Goal: Task Accomplishment & Management: Use online tool/utility

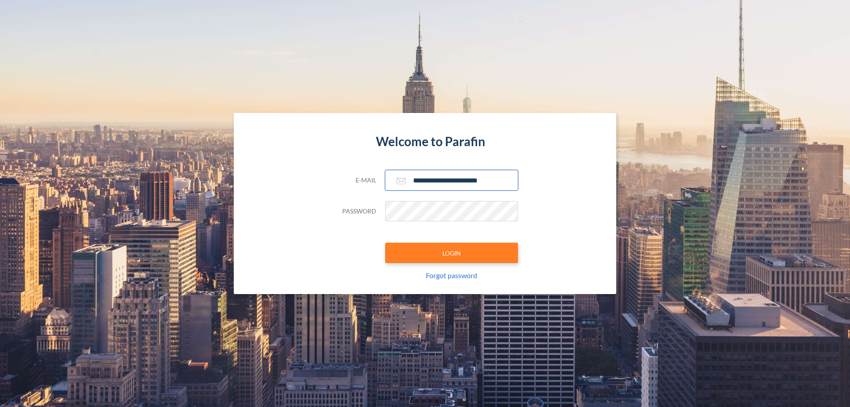
type input "**********"
click at [452, 253] on button "LOGIN" at bounding box center [451, 253] width 133 height 20
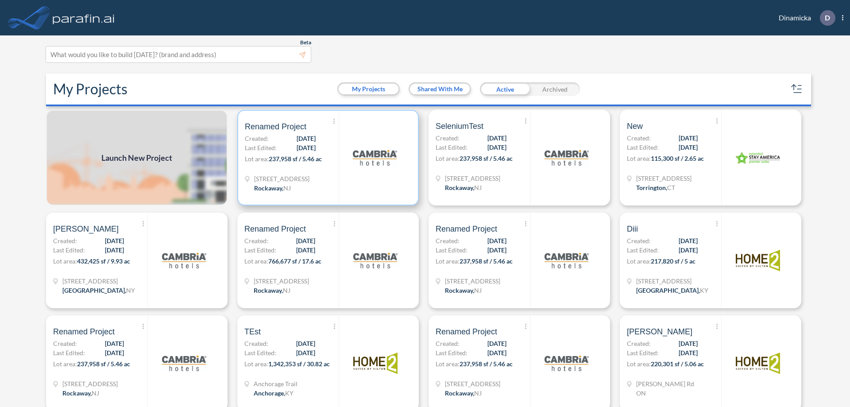
scroll to position [2, 0]
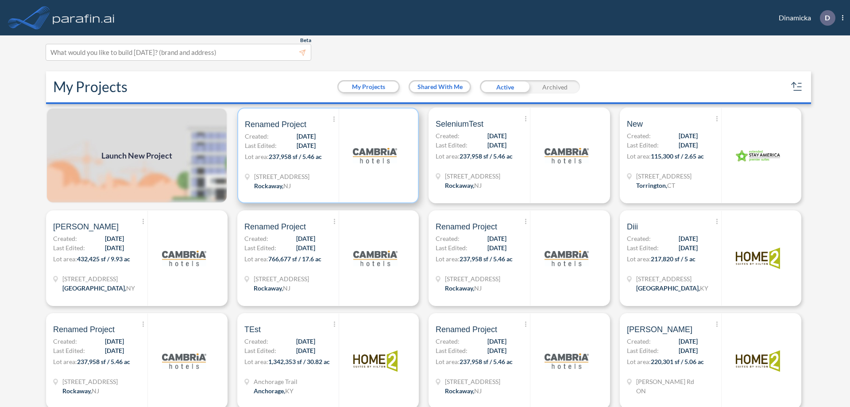
click at [326, 155] on p "Lot area: 237,958 sf / 5.46 ac" at bounding box center [292, 158] width 94 height 13
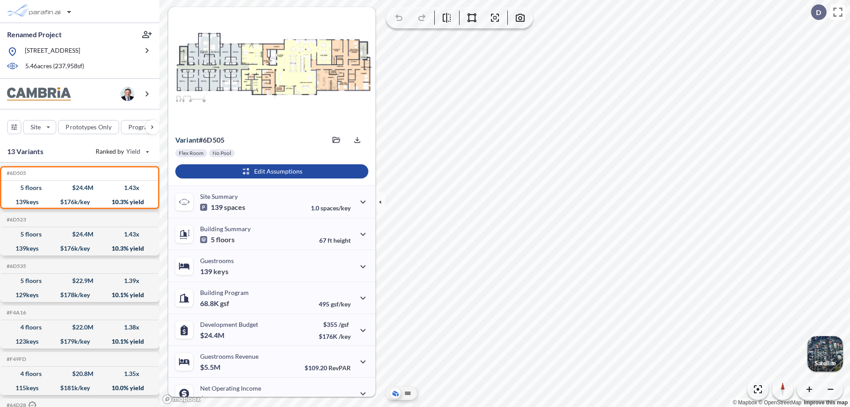
scroll to position [45, 0]
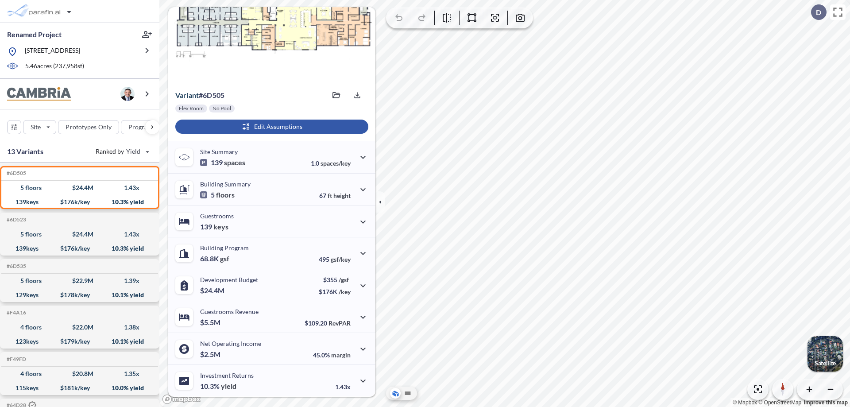
click at [271, 127] on div "button" at bounding box center [271, 127] width 193 height 14
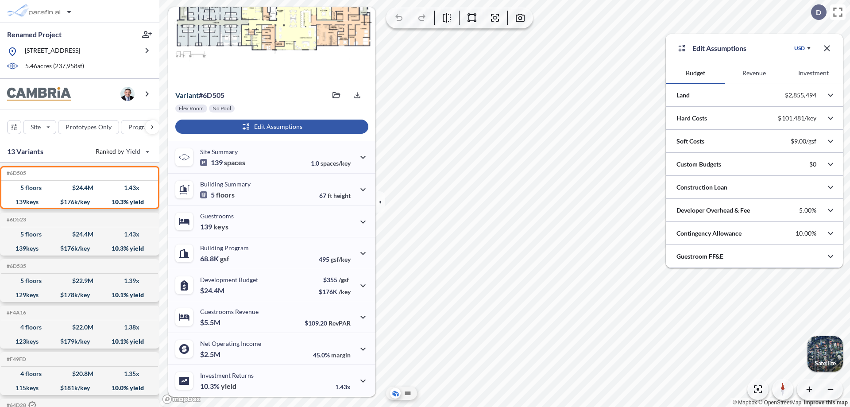
click at [754, 73] on button "Revenue" at bounding box center [754, 72] width 59 height 21
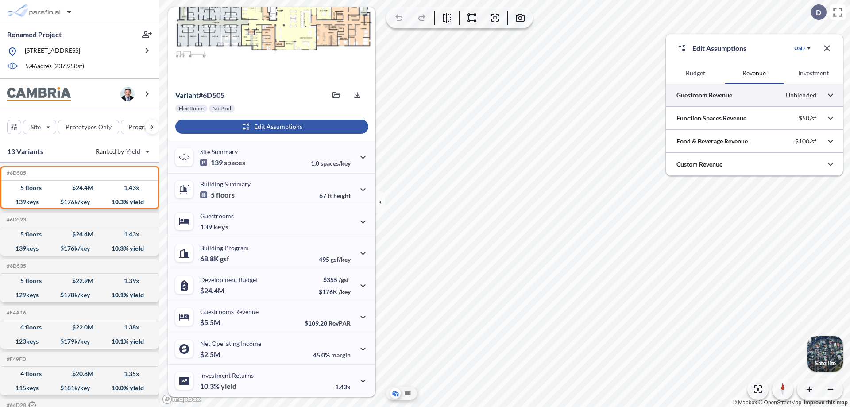
click at [755, 95] on div at bounding box center [754, 95] width 177 height 23
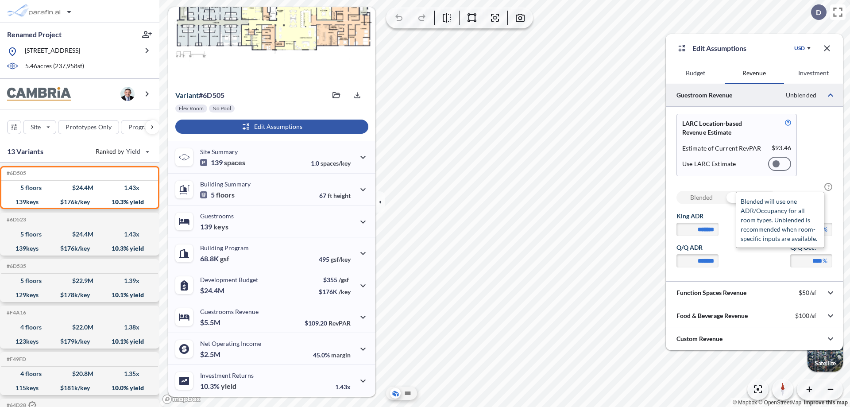
click at [829, 187] on span "?" at bounding box center [829, 187] width 8 height 8
